Goal: Information Seeking & Learning: Learn about a topic

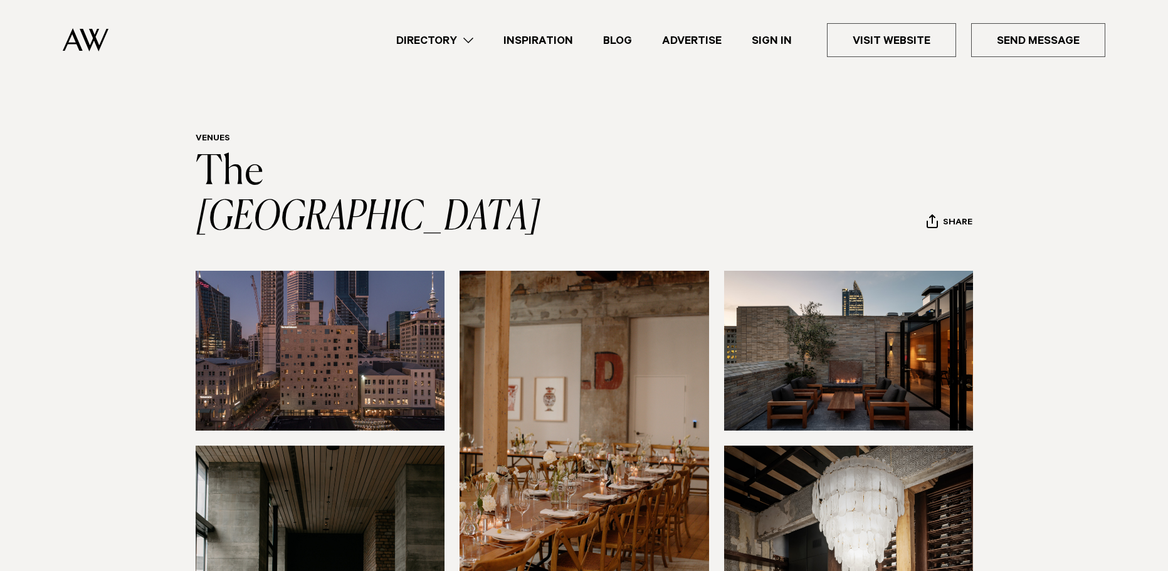
click at [919, 275] on img at bounding box center [848, 351] width 249 height 160
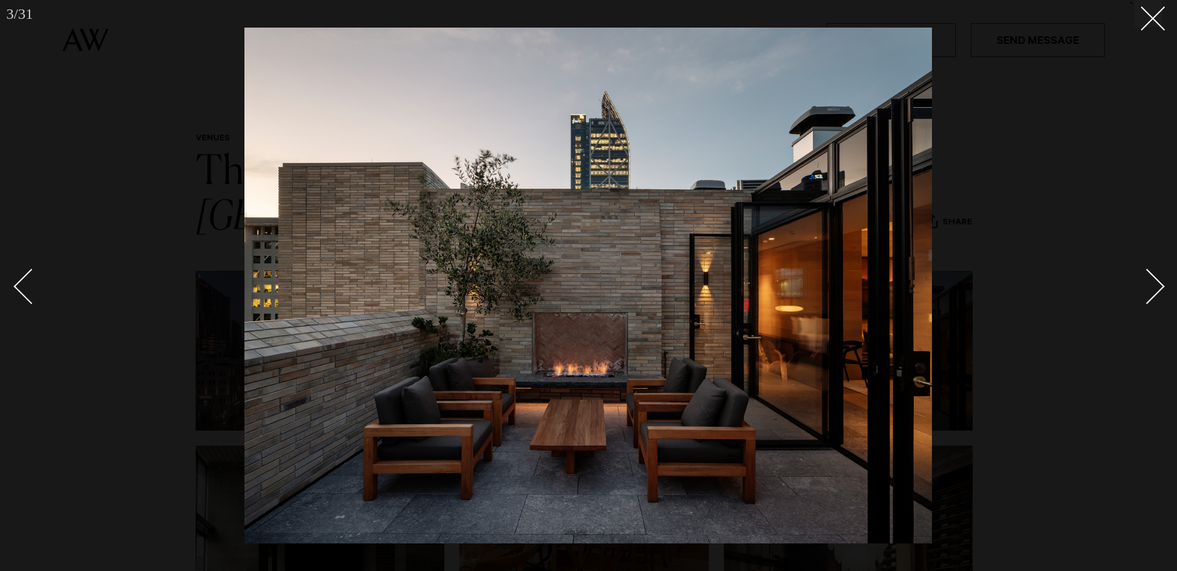
click at [895, 290] on img at bounding box center [587, 286] width 687 height 516
click at [1152, 288] on div "Next slide" at bounding box center [1147, 286] width 36 height 36
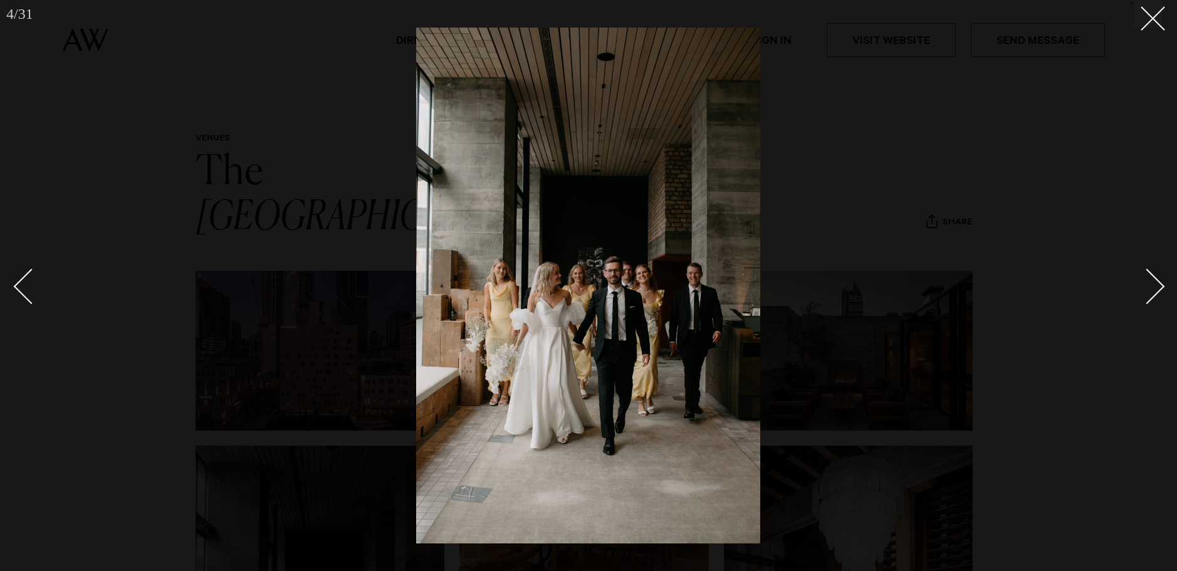
click at [1152, 288] on div "Next slide" at bounding box center [1147, 286] width 36 height 36
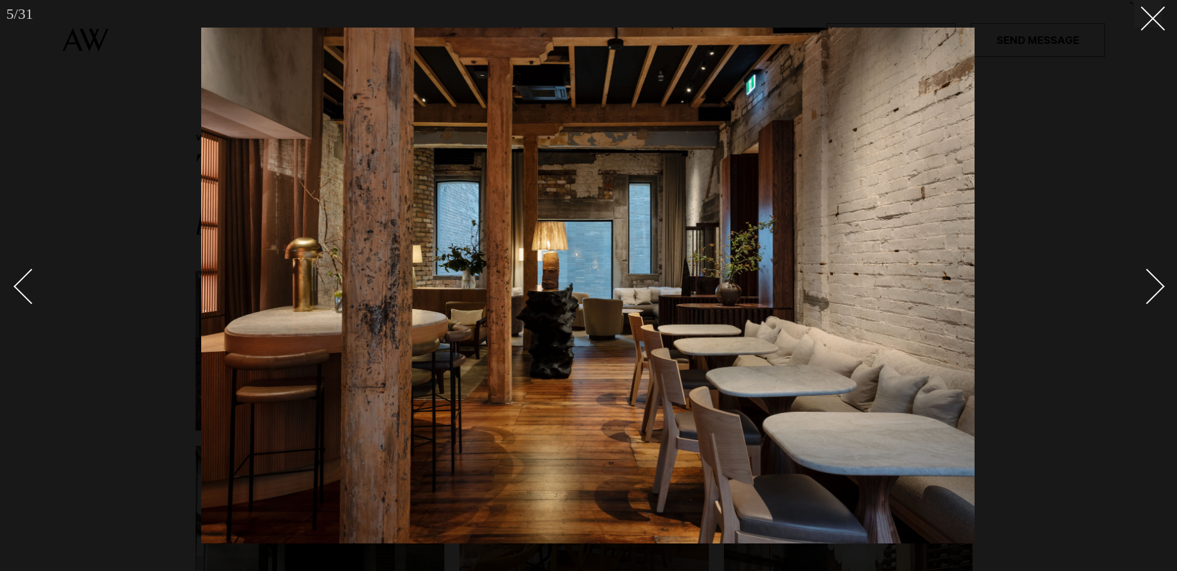
click at [1152, 286] on div "Next slide" at bounding box center [1147, 286] width 36 height 36
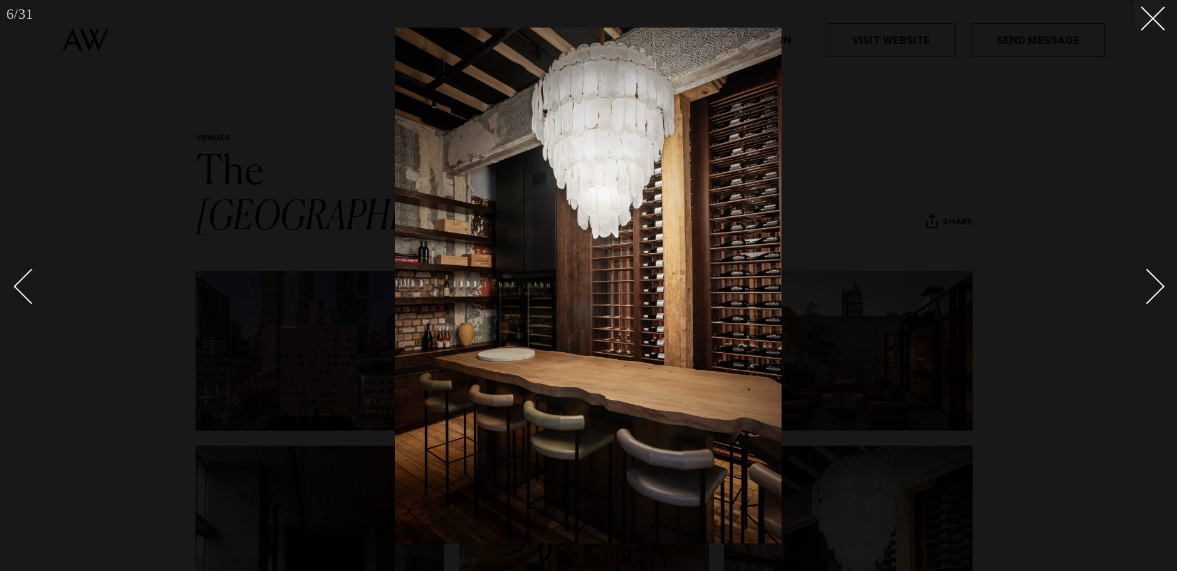
click at [1152, 287] on div "Next slide" at bounding box center [1147, 286] width 36 height 36
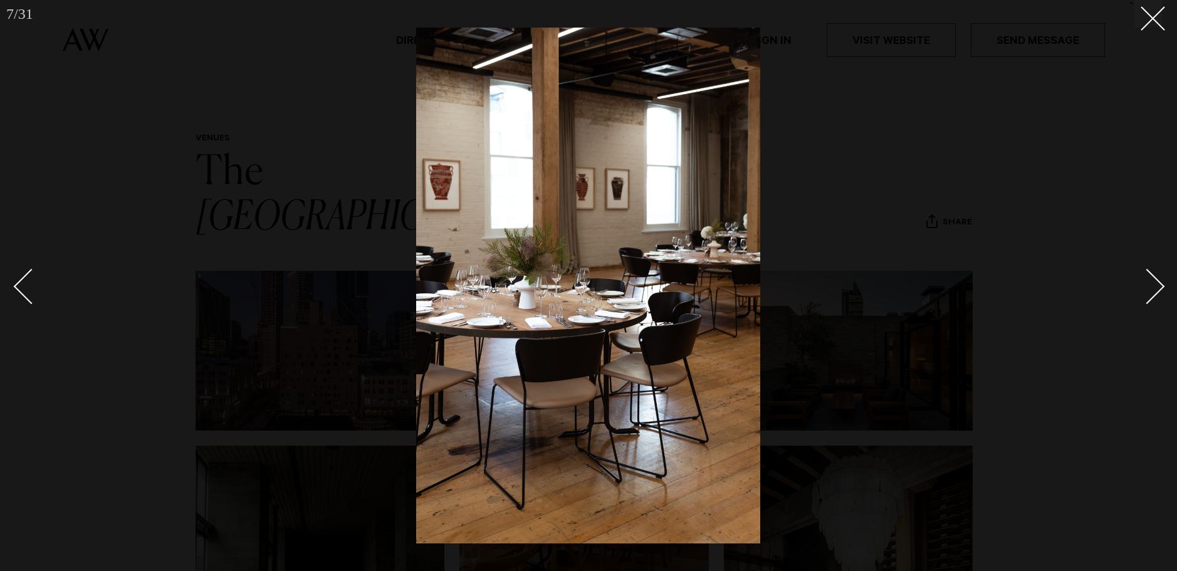
click at [1152, 287] on div "Next slide" at bounding box center [1147, 286] width 36 height 36
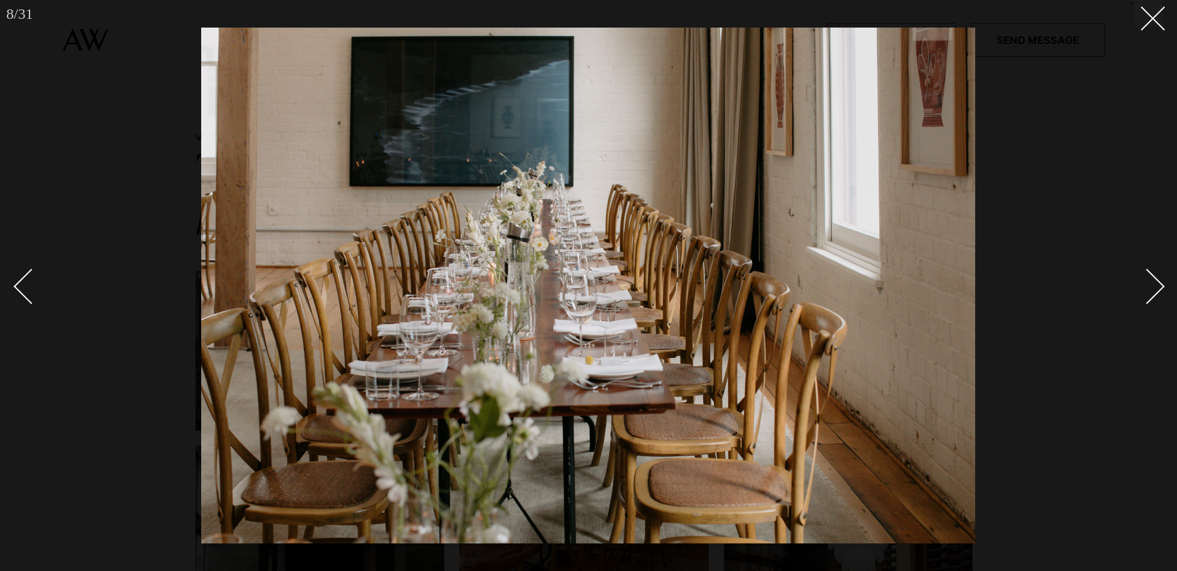
click at [1152, 287] on div "Next slide" at bounding box center [1147, 286] width 36 height 36
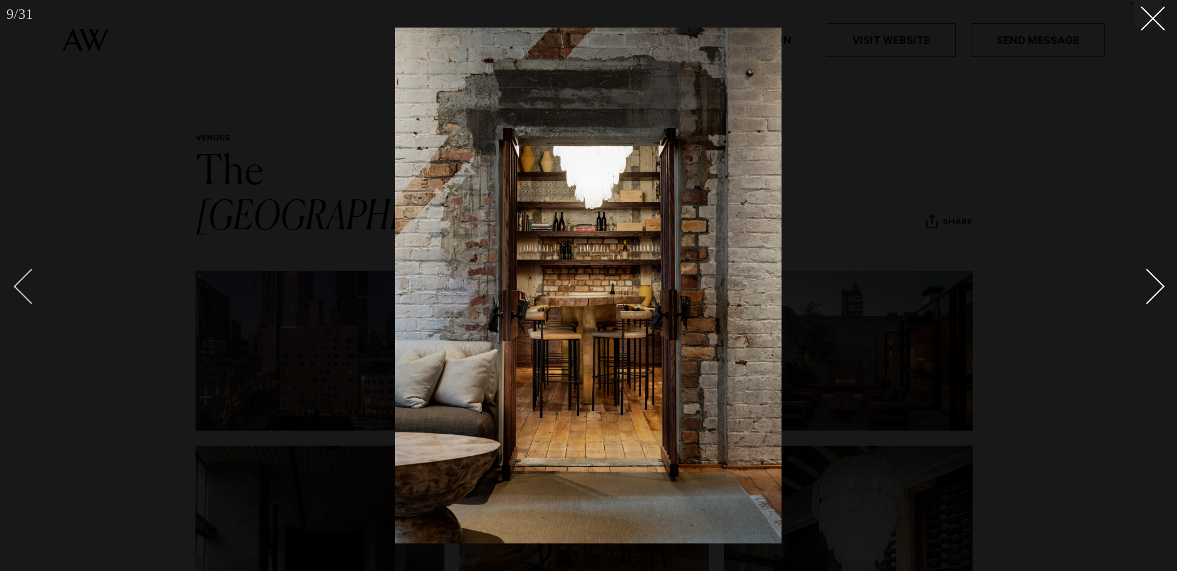
click at [33, 279] on div "Previous slide" at bounding box center [32, 286] width 36 height 36
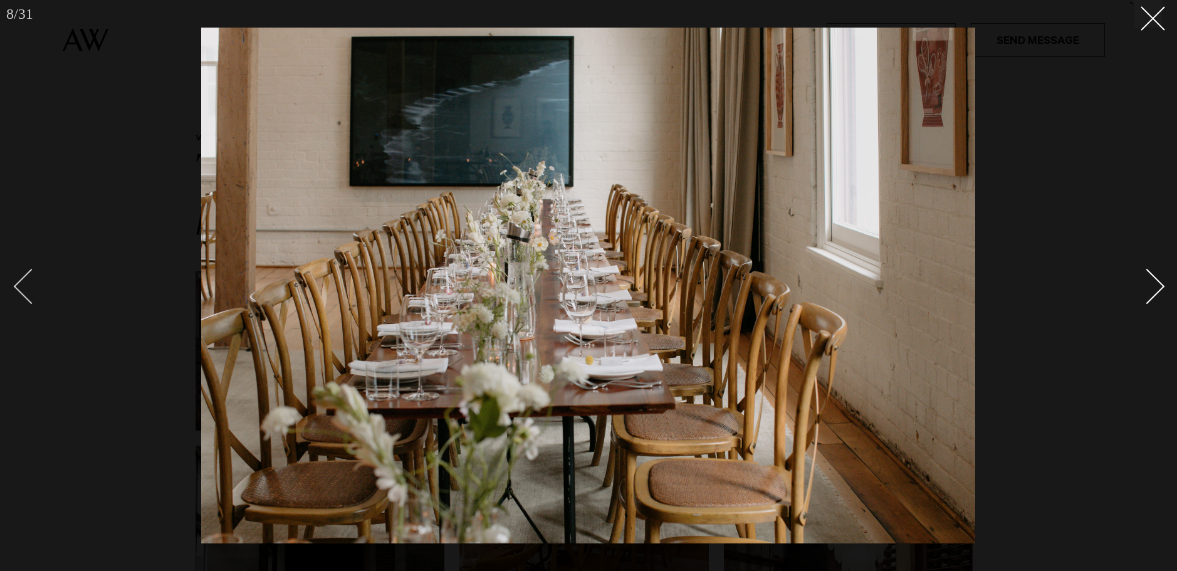
click at [33, 280] on div "Previous slide" at bounding box center [32, 286] width 36 height 36
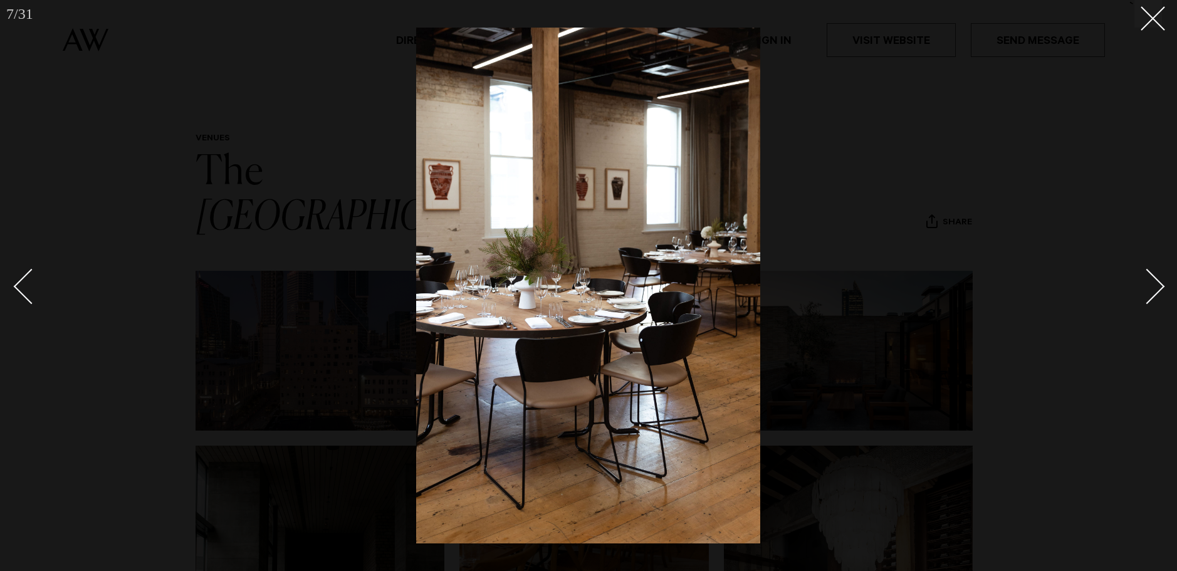
click at [1167, 269] on div at bounding box center [588, 285] width 1177 height 571
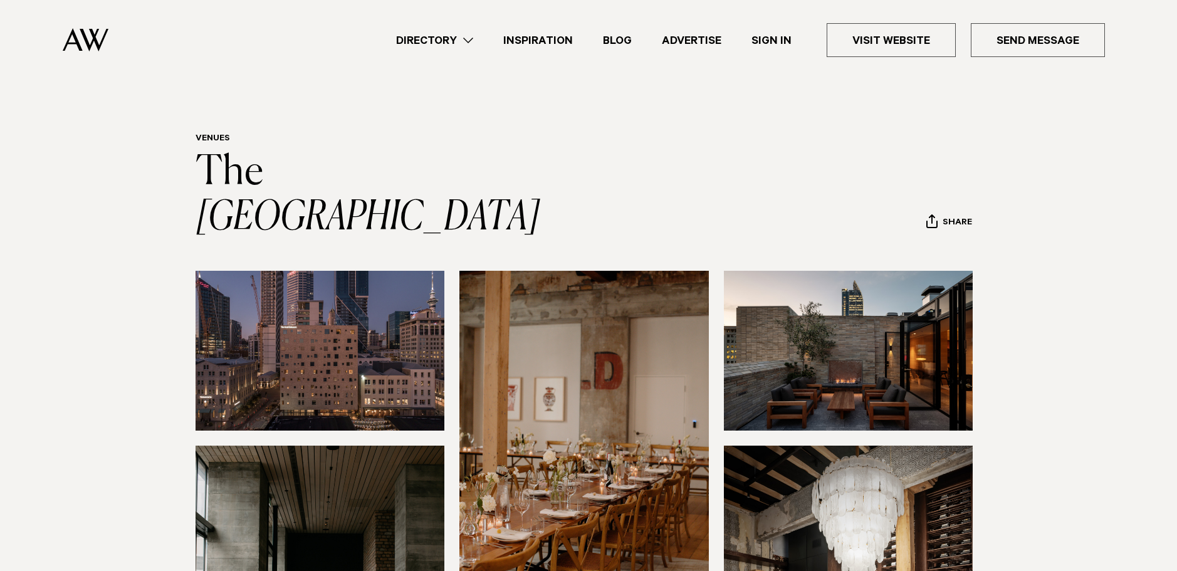
click at [1159, 285] on div "Next slide" at bounding box center [1161, 286] width 24 height 24
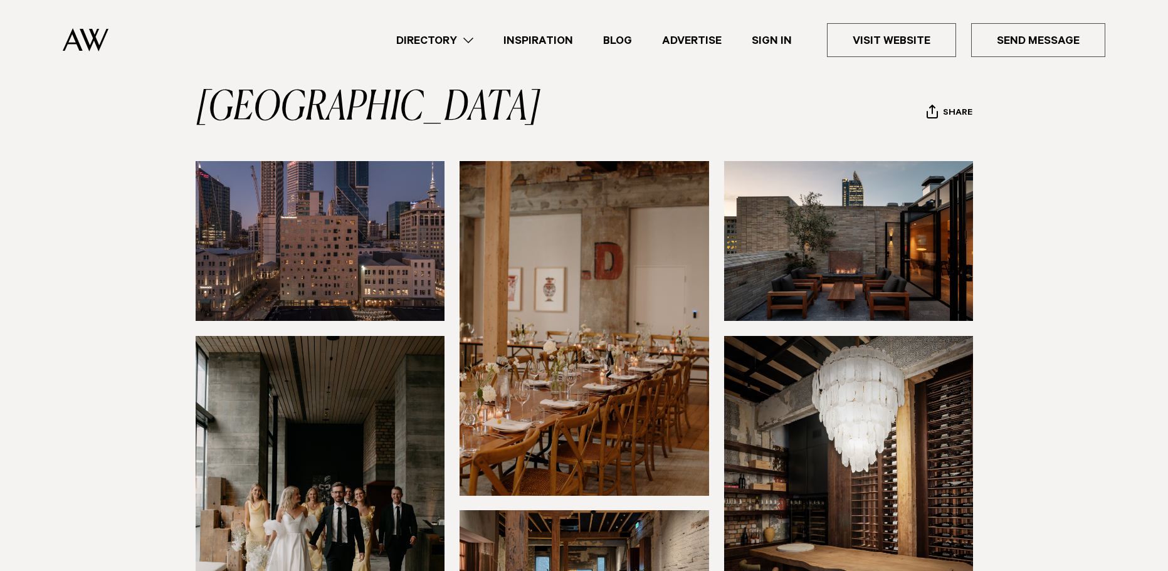
scroll to position [63, 0]
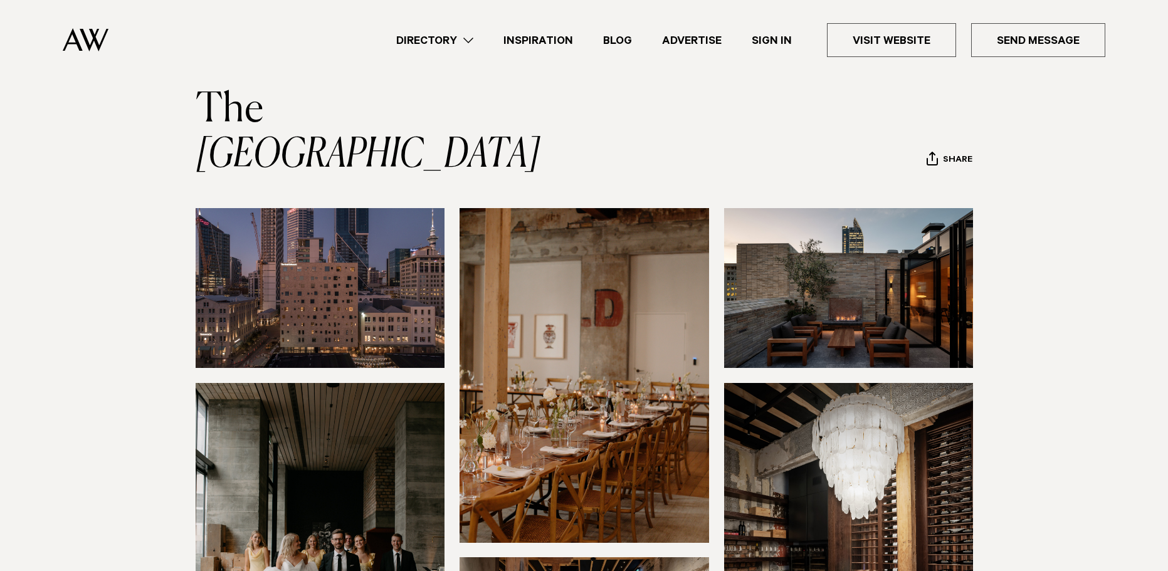
click at [895, 258] on img at bounding box center [848, 288] width 249 height 160
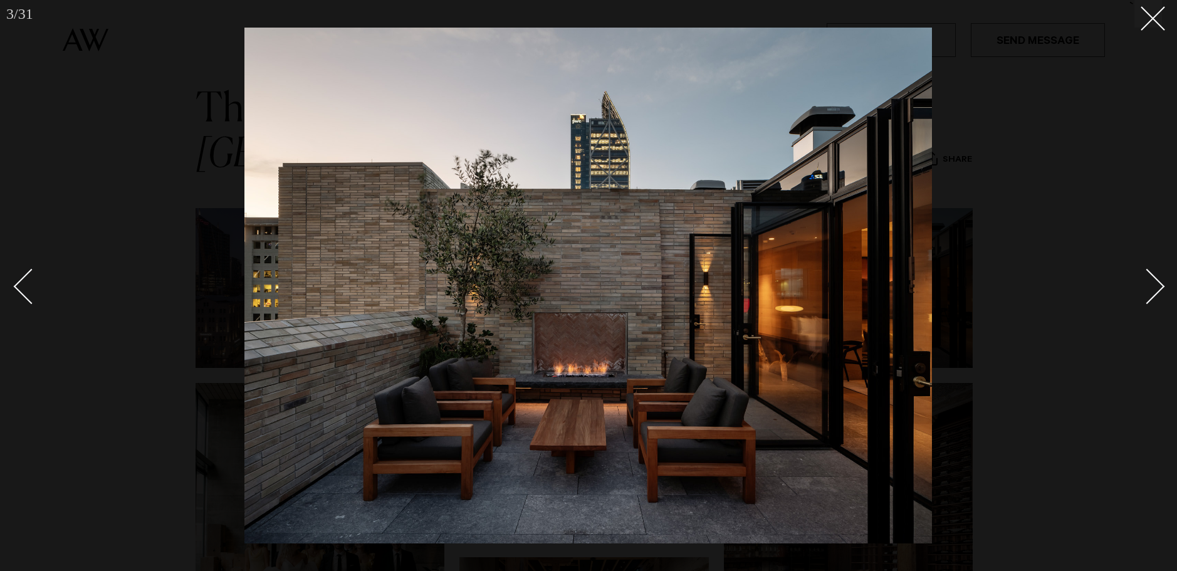
click at [1154, 295] on div "Next slide" at bounding box center [1147, 286] width 36 height 36
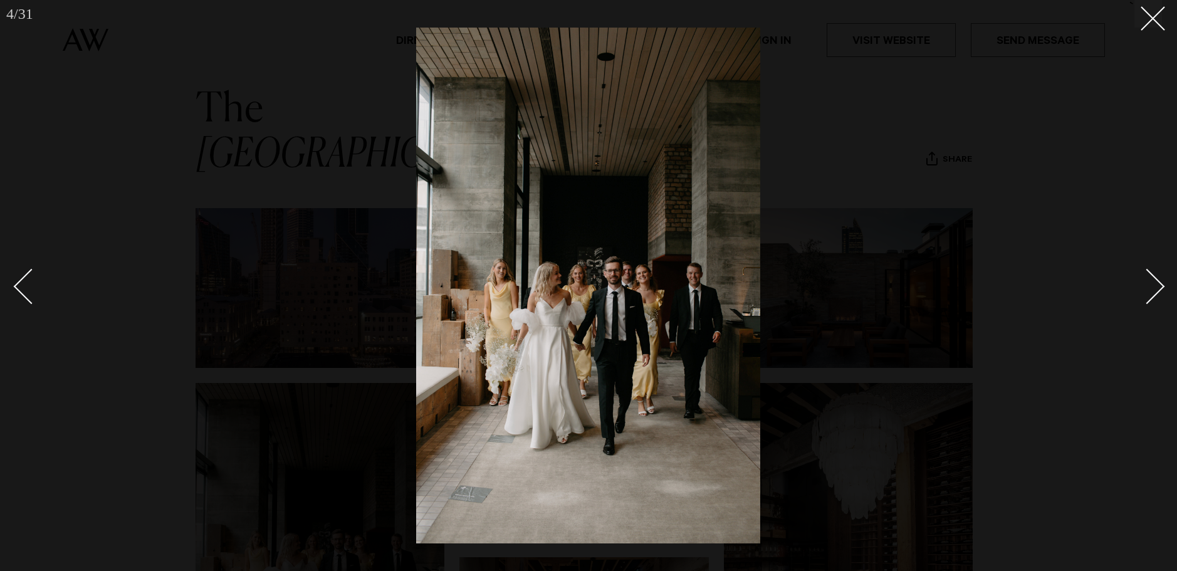
click at [1154, 296] on div "Next slide" at bounding box center [1147, 286] width 36 height 36
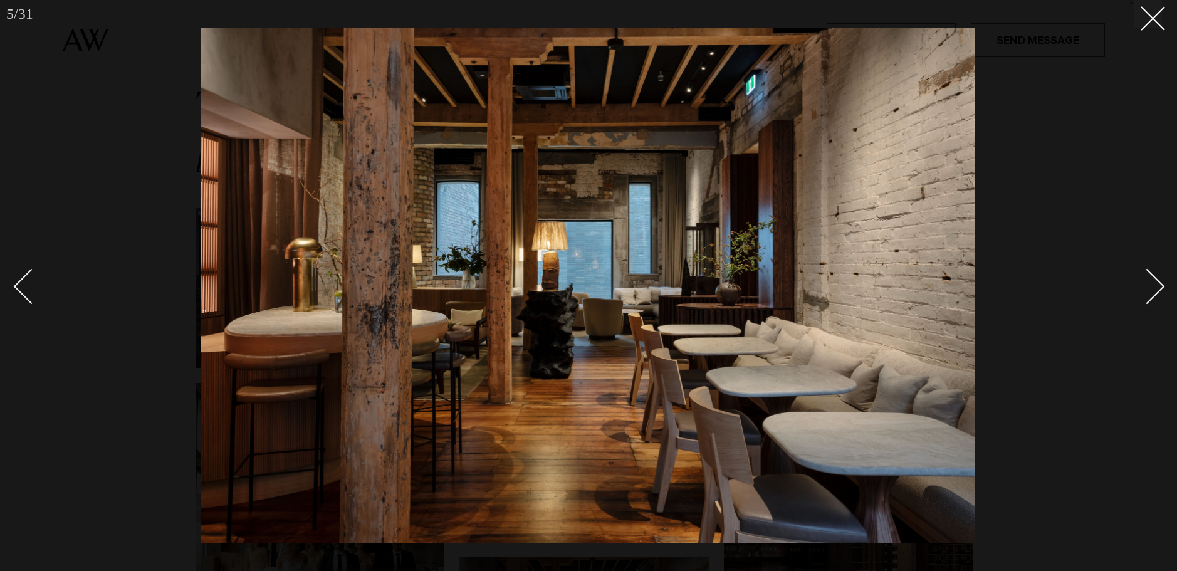
click at [1154, 296] on div "Next slide" at bounding box center [1147, 286] width 36 height 36
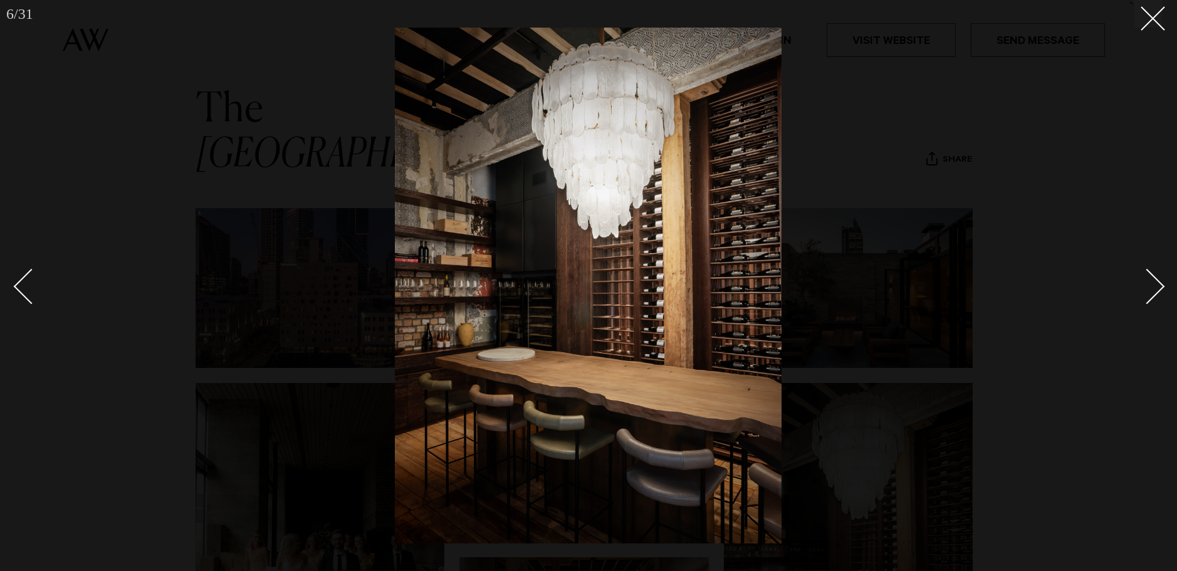
click at [1154, 296] on div "Next slide" at bounding box center [1147, 286] width 36 height 36
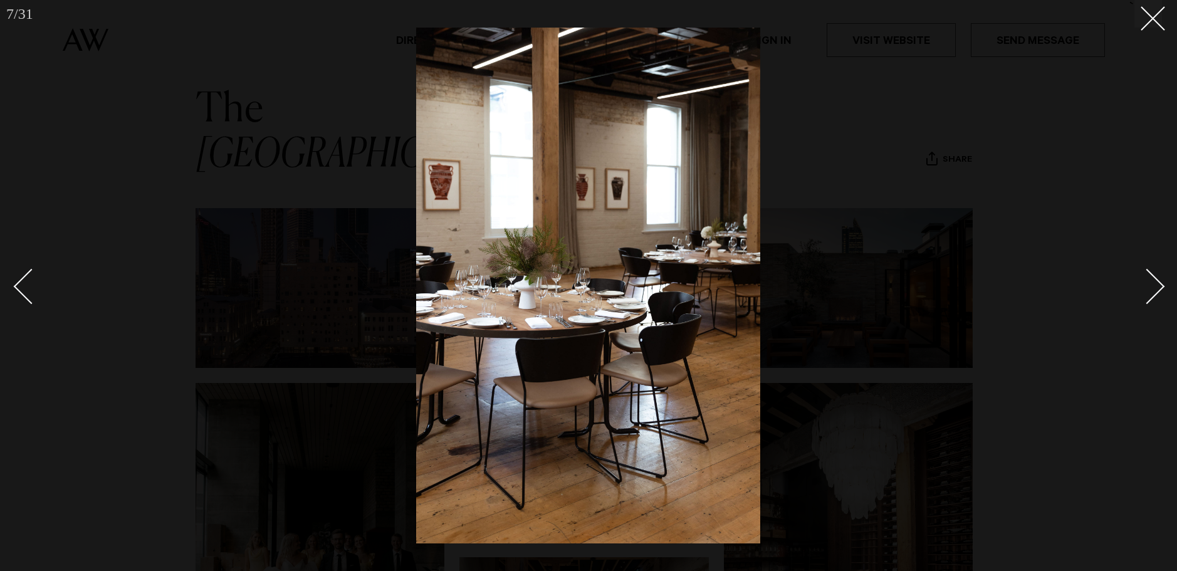
click at [1154, 296] on div "Next slide" at bounding box center [1147, 286] width 36 height 36
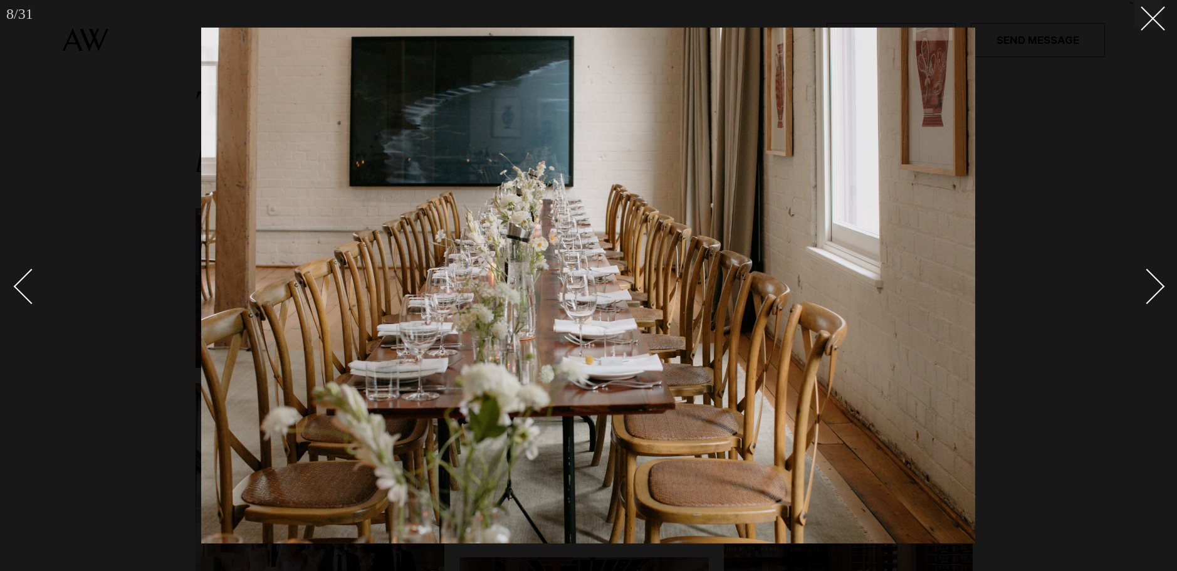
click at [1154, 296] on div "Next slide" at bounding box center [1147, 286] width 36 height 36
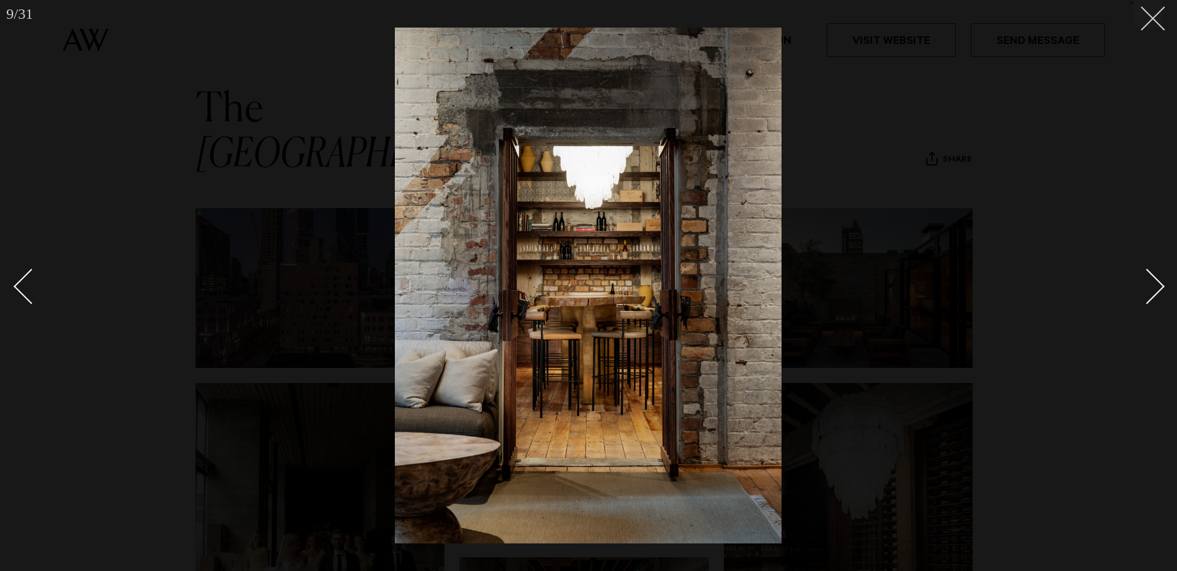
click at [1152, 9] on icon at bounding box center [1148, 13] width 15 height 15
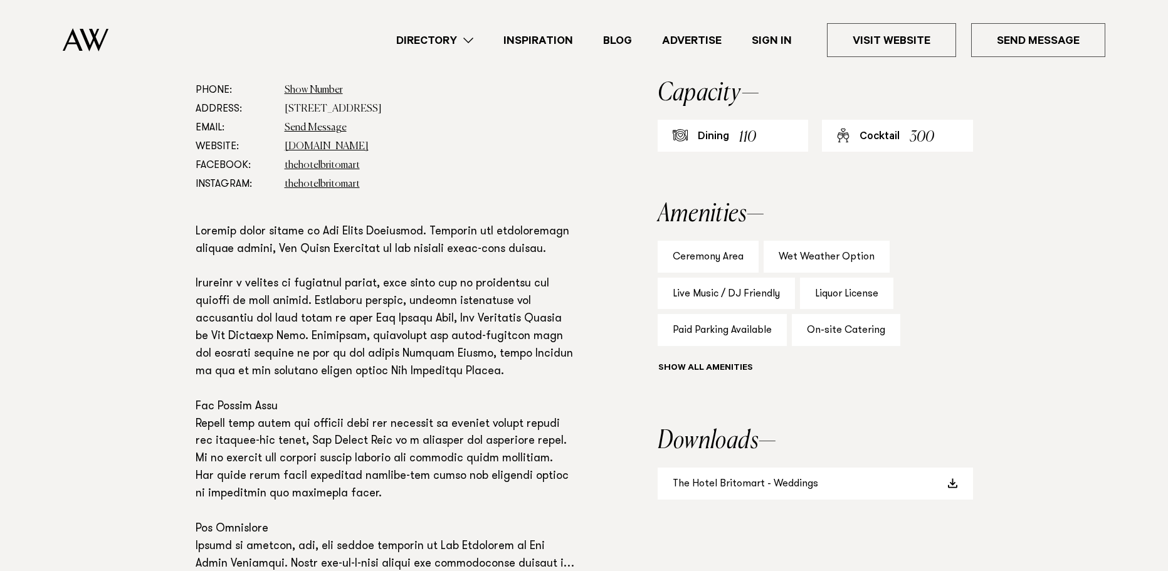
scroll to position [158, 0]
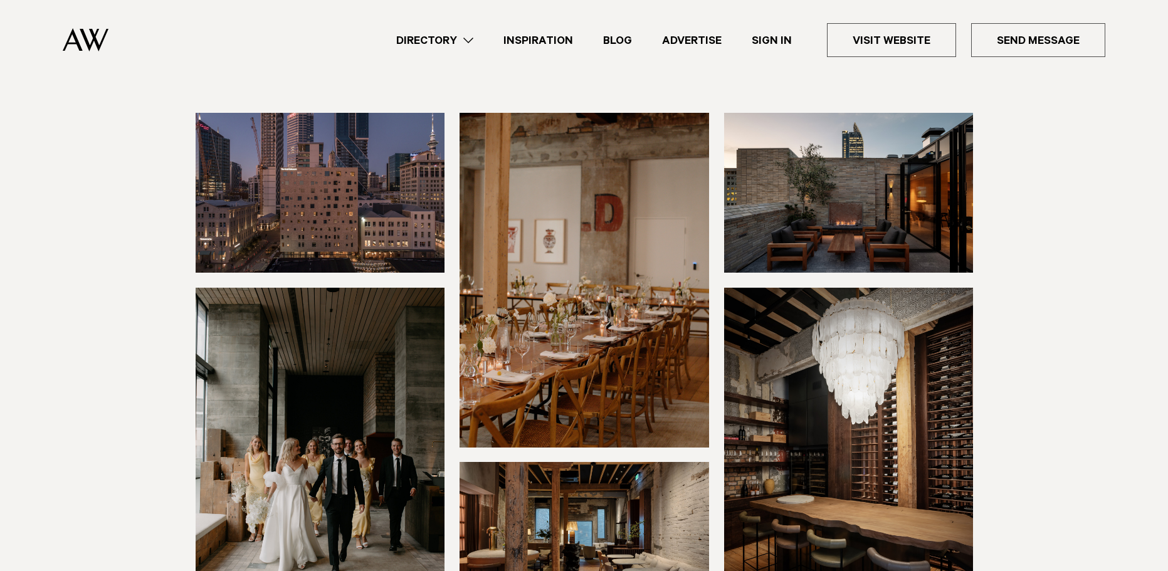
drag, startPoint x: 1006, startPoint y: 338, endPoint x: 981, endPoint y: 93, distance: 246.2
